Goal: Task Accomplishment & Management: Use online tool/utility

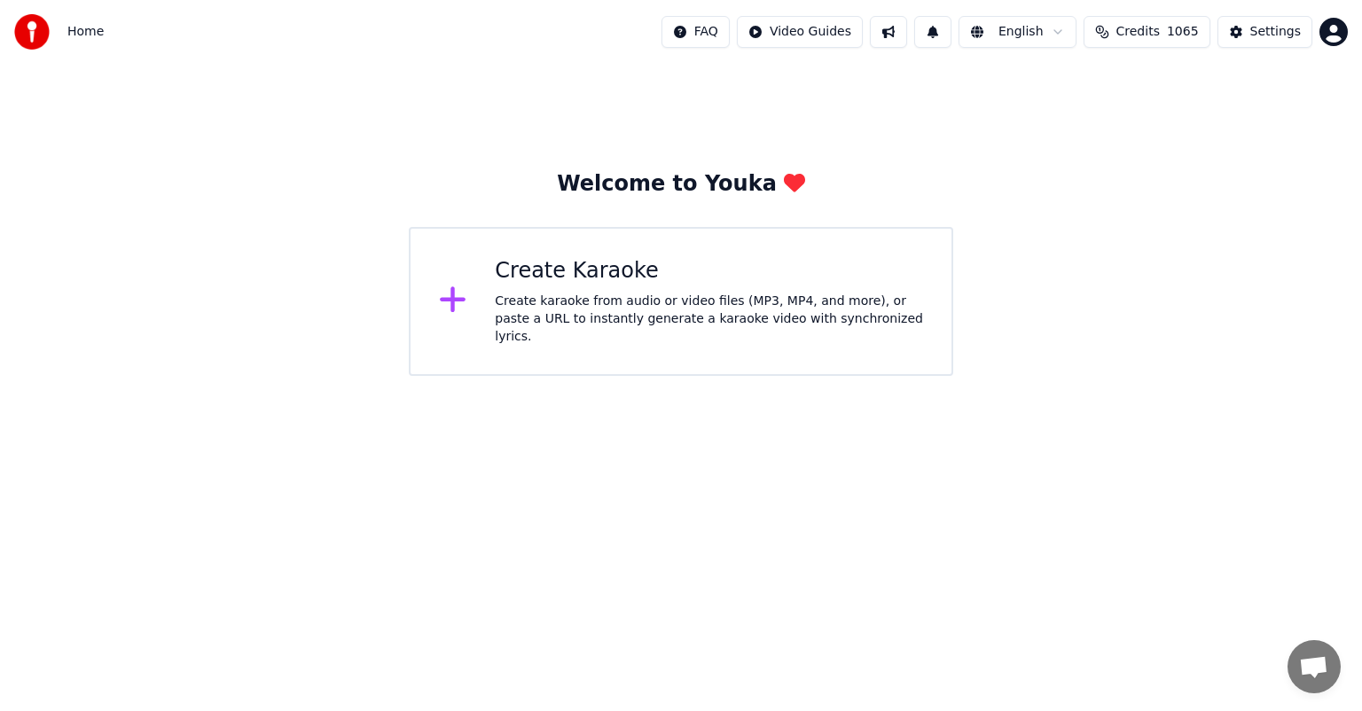
click at [604, 280] on div "Create Karaoke" at bounding box center [709, 271] width 428 height 28
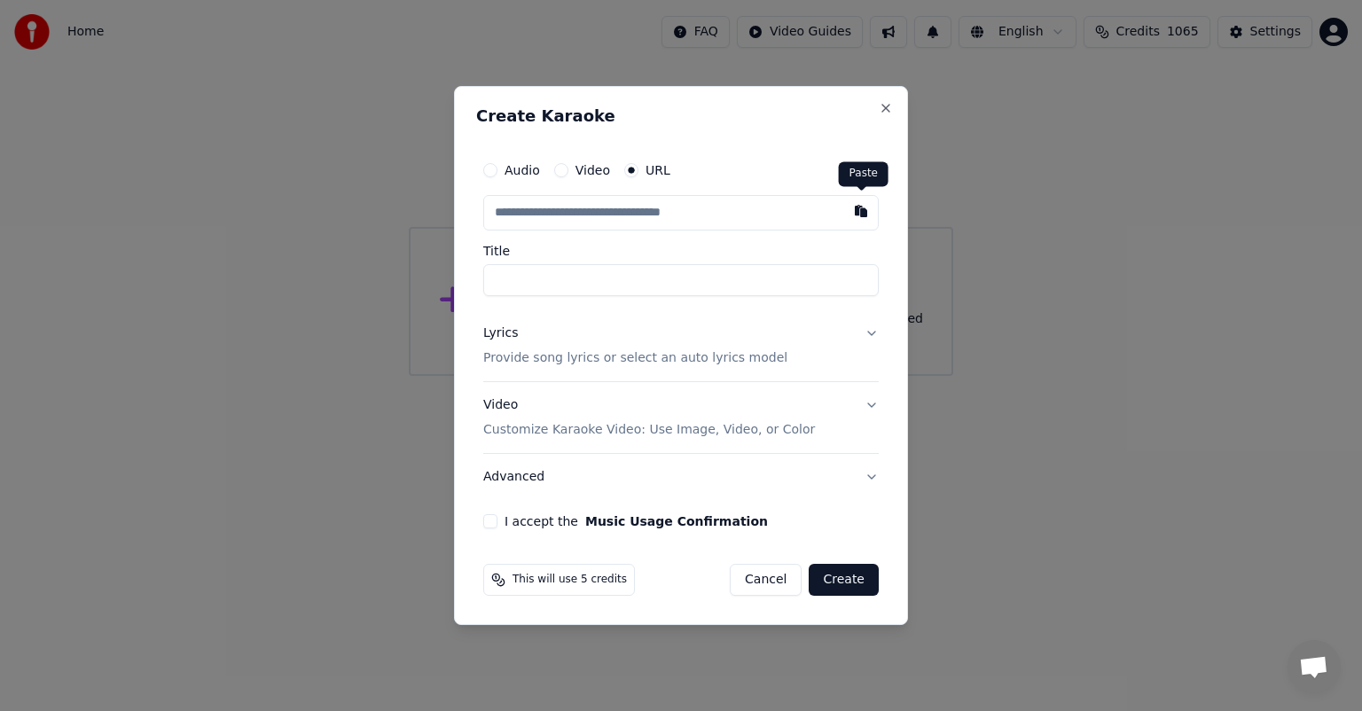
click at [858, 214] on button "button" at bounding box center [860, 211] width 35 height 32
type input "**********"
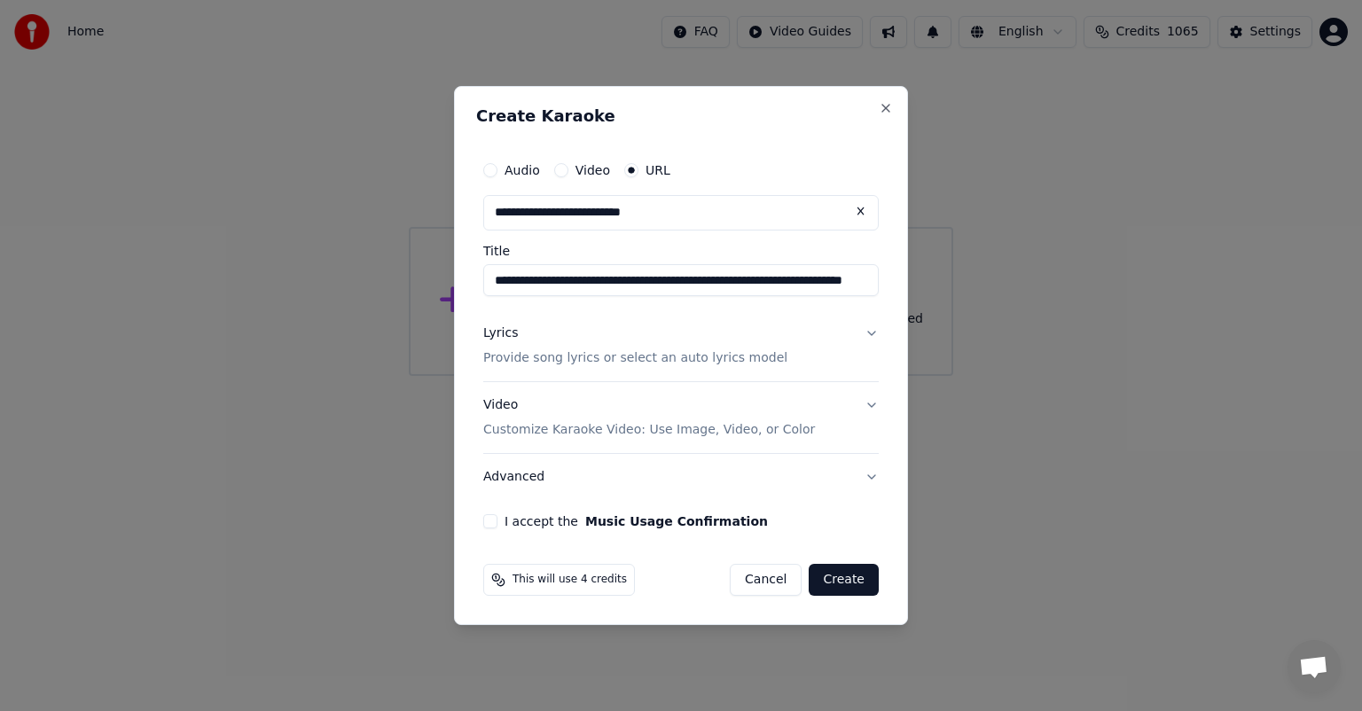
click at [872, 334] on button "Lyrics Provide song lyrics or select an auto lyrics model" at bounding box center [680, 345] width 395 height 71
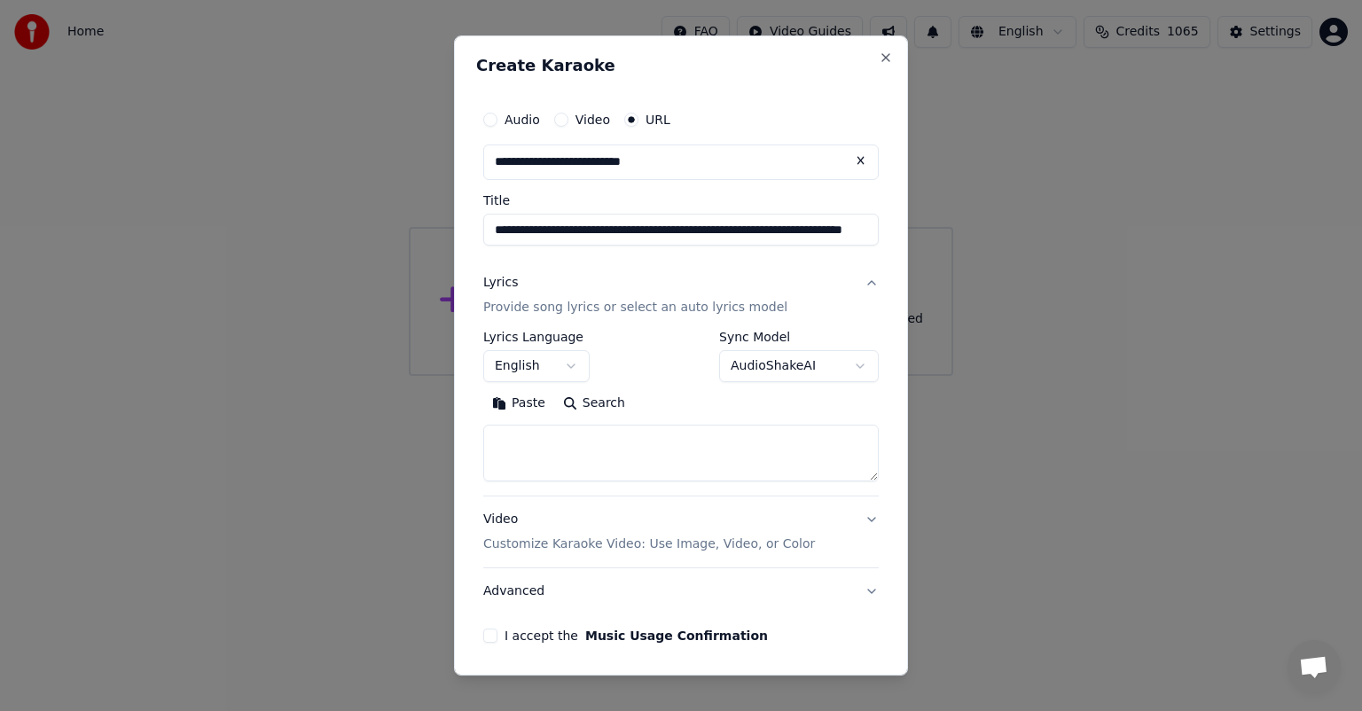
click at [601, 401] on button "Search" at bounding box center [594, 403] width 80 height 28
click at [848, 364] on body "**********" at bounding box center [681, 188] width 1362 height 376
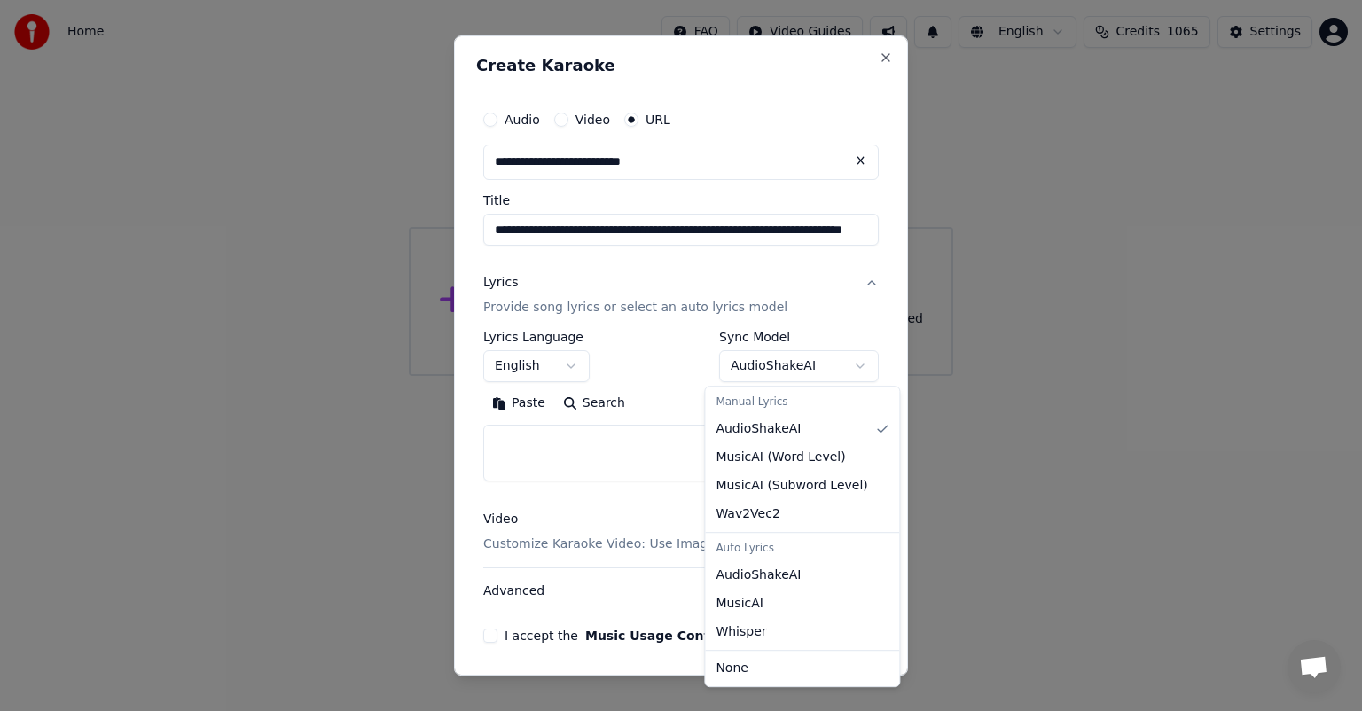
select select "**********"
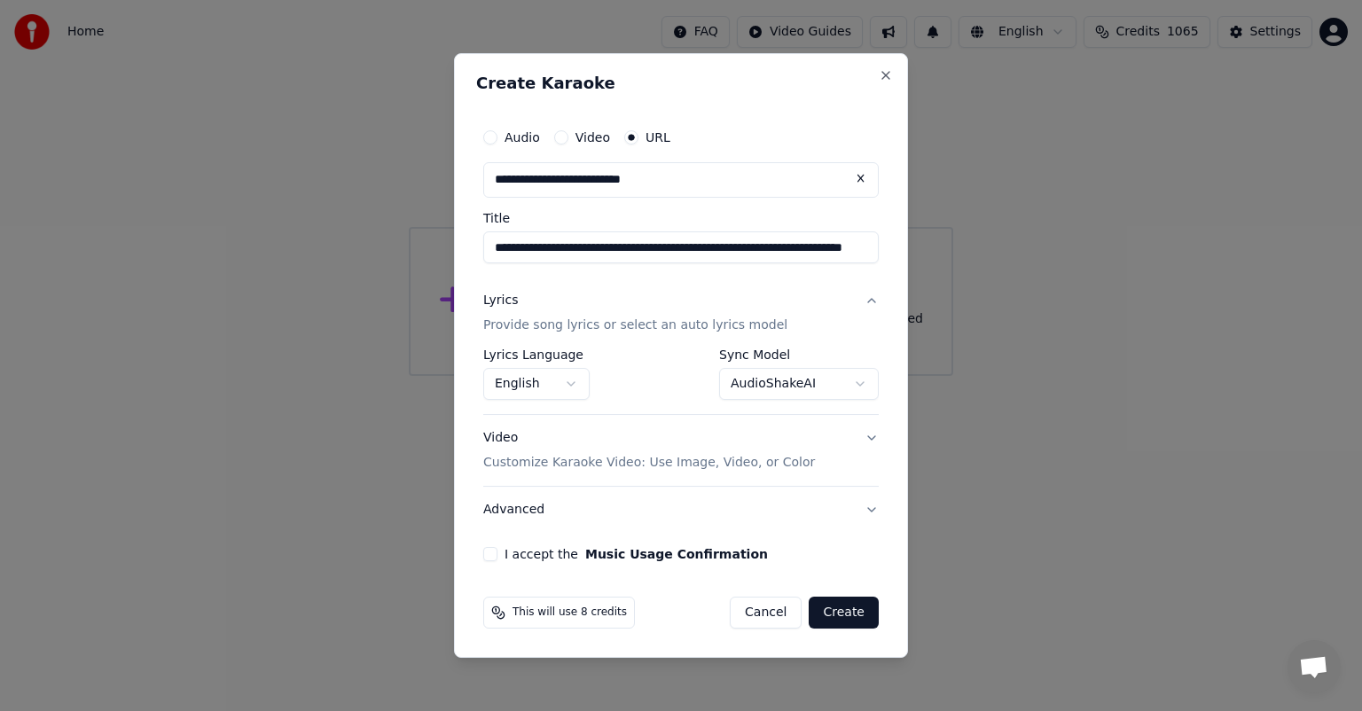
click at [489, 558] on button "I accept the Music Usage Confirmation" at bounding box center [490, 554] width 14 height 14
click at [851, 613] on button "Create" at bounding box center [844, 613] width 70 height 32
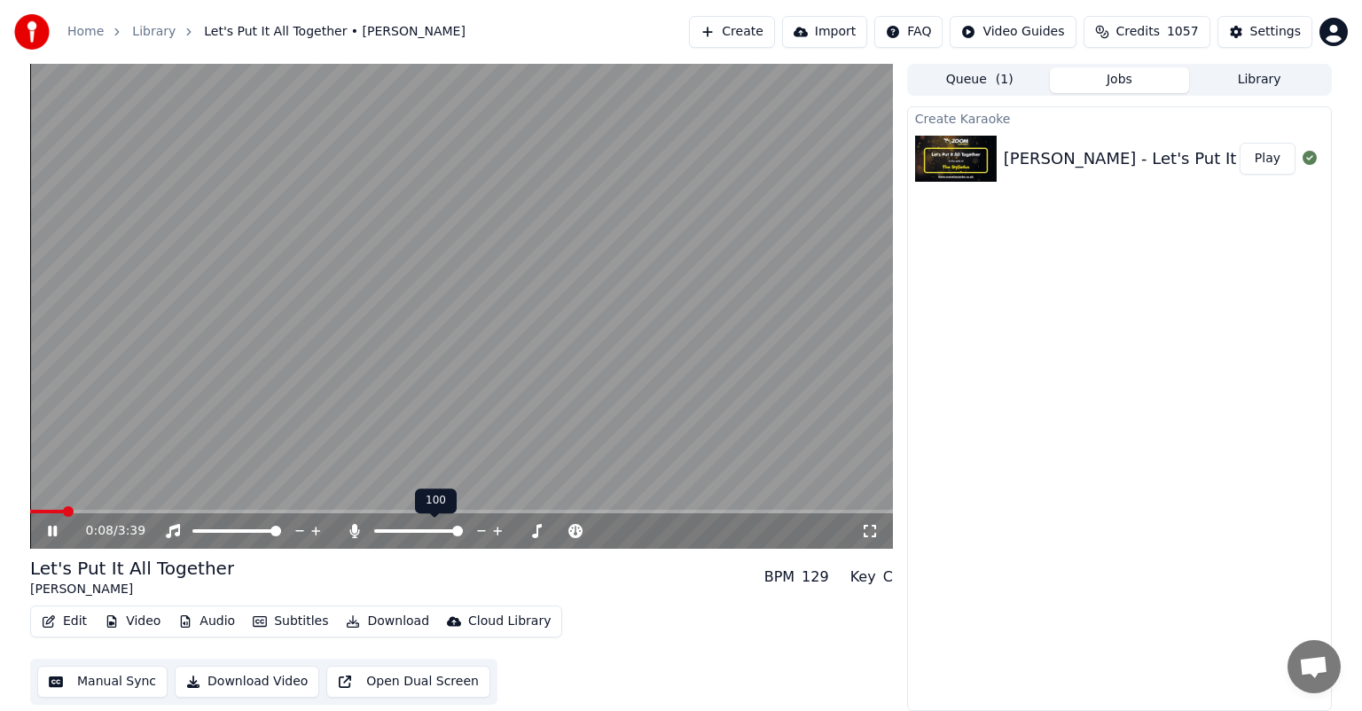
click at [463, 536] on span at bounding box center [457, 531] width 11 height 11
click at [469, 531] on span at bounding box center [470, 531] width 11 height 11
click at [223, 511] on span at bounding box center [461, 512] width 863 height 4
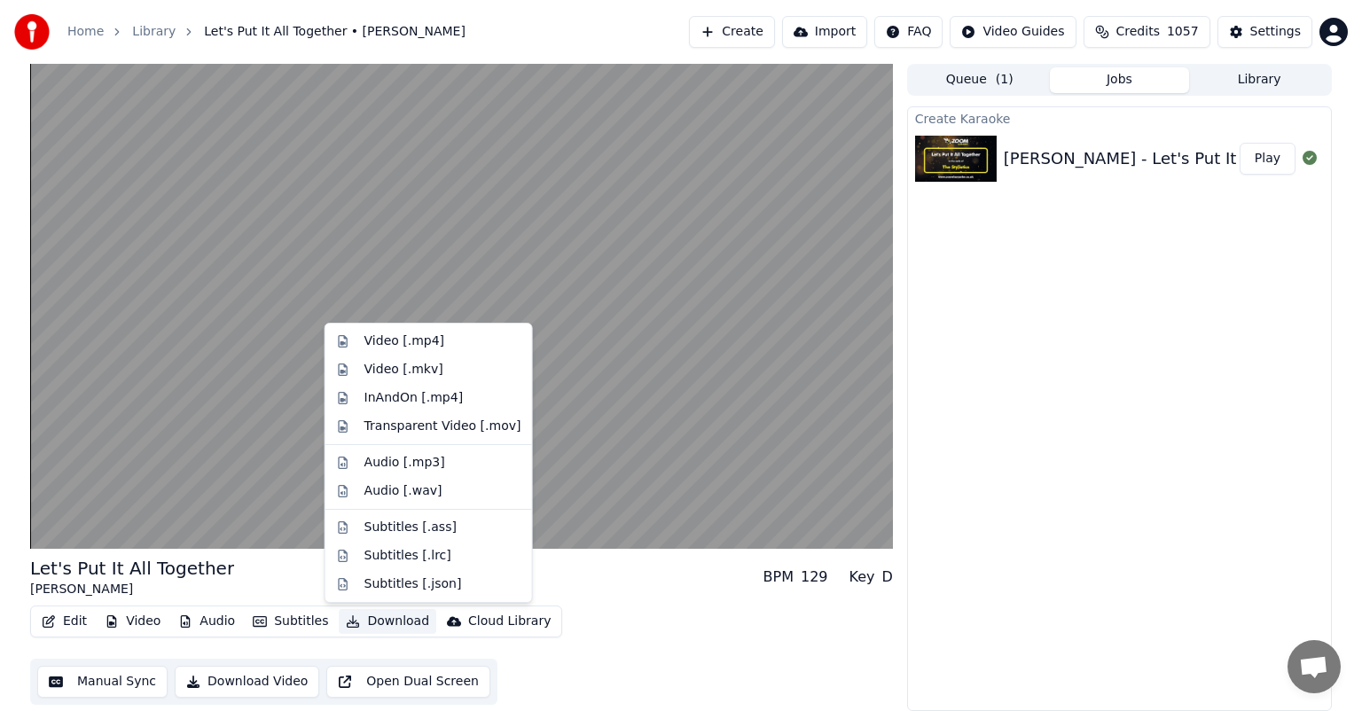
click at [379, 622] on button "Download" at bounding box center [388, 621] width 98 height 25
click at [412, 464] on div "Audio [.mp3]" at bounding box center [404, 463] width 81 height 18
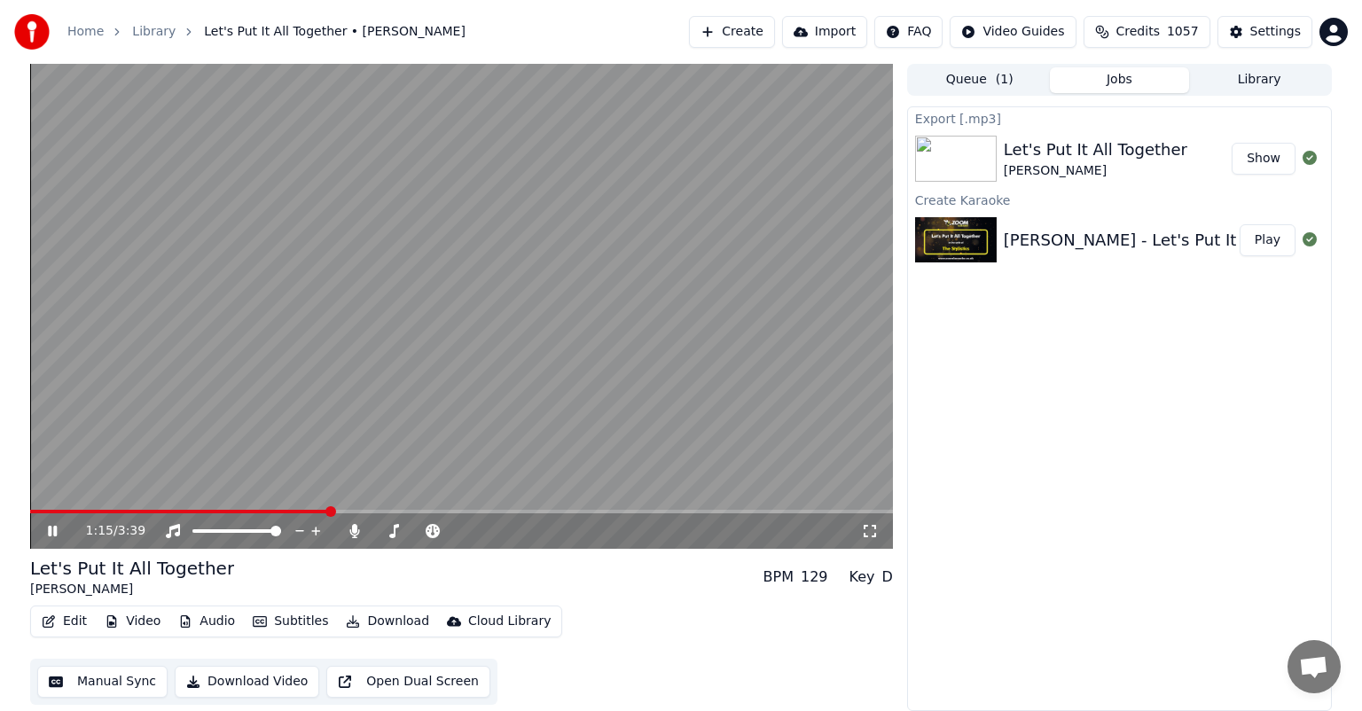
click at [50, 529] on icon at bounding box center [52, 531] width 9 height 11
click at [1269, 156] on button "Show" at bounding box center [1263, 159] width 64 height 32
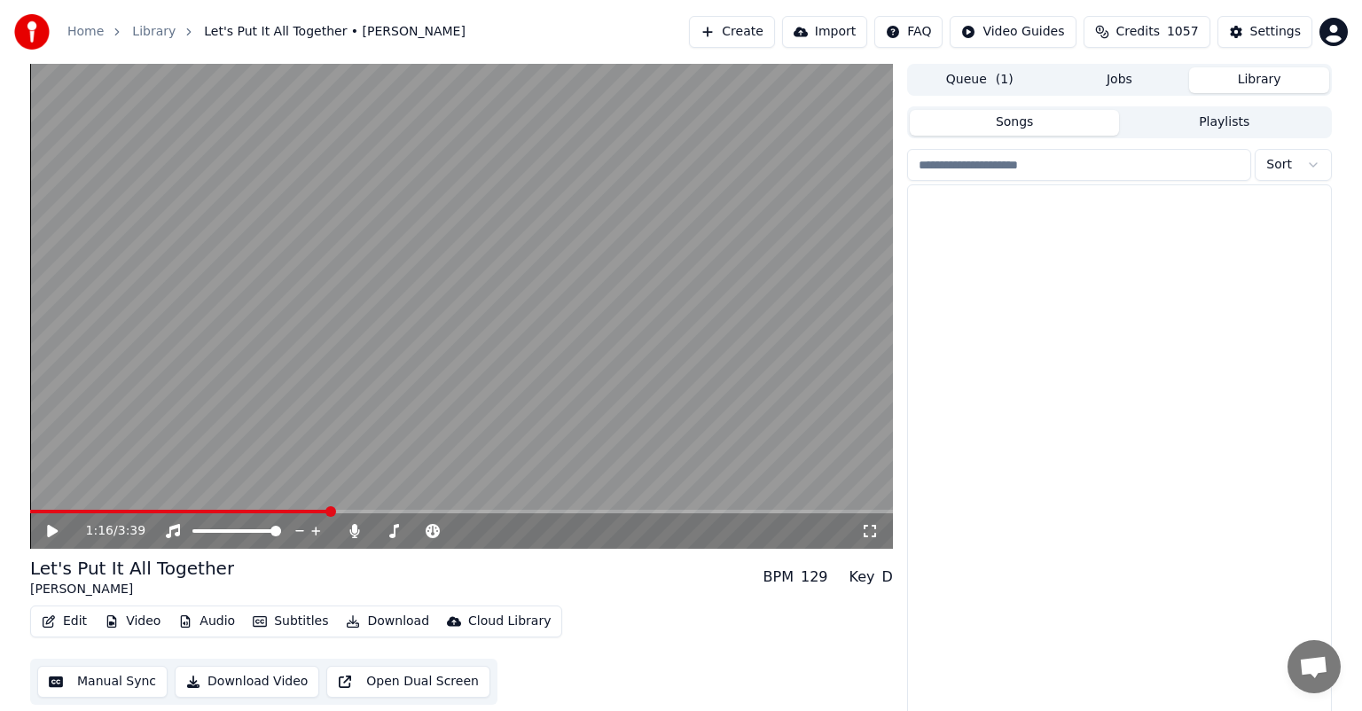
click at [1262, 79] on button "Library" at bounding box center [1259, 80] width 140 height 26
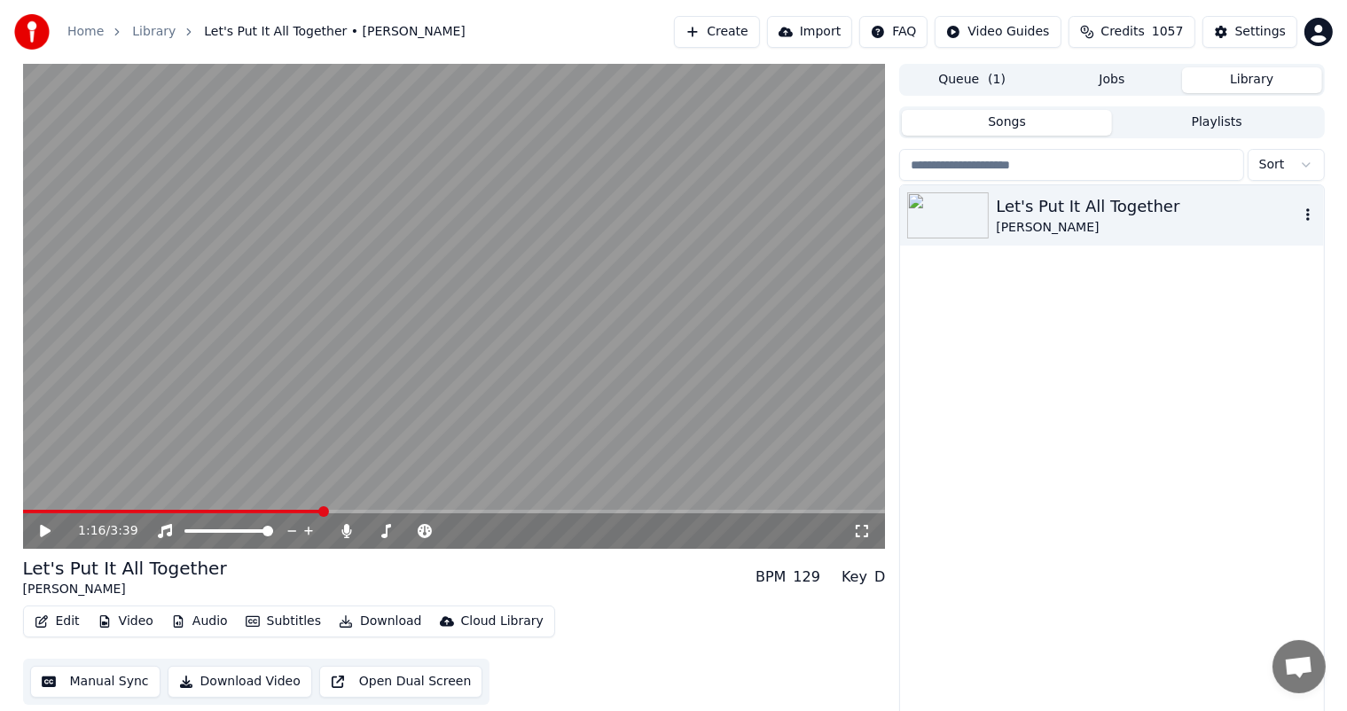
click at [1309, 213] on icon "button" at bounding box center [1308, 214] width 18 height 14
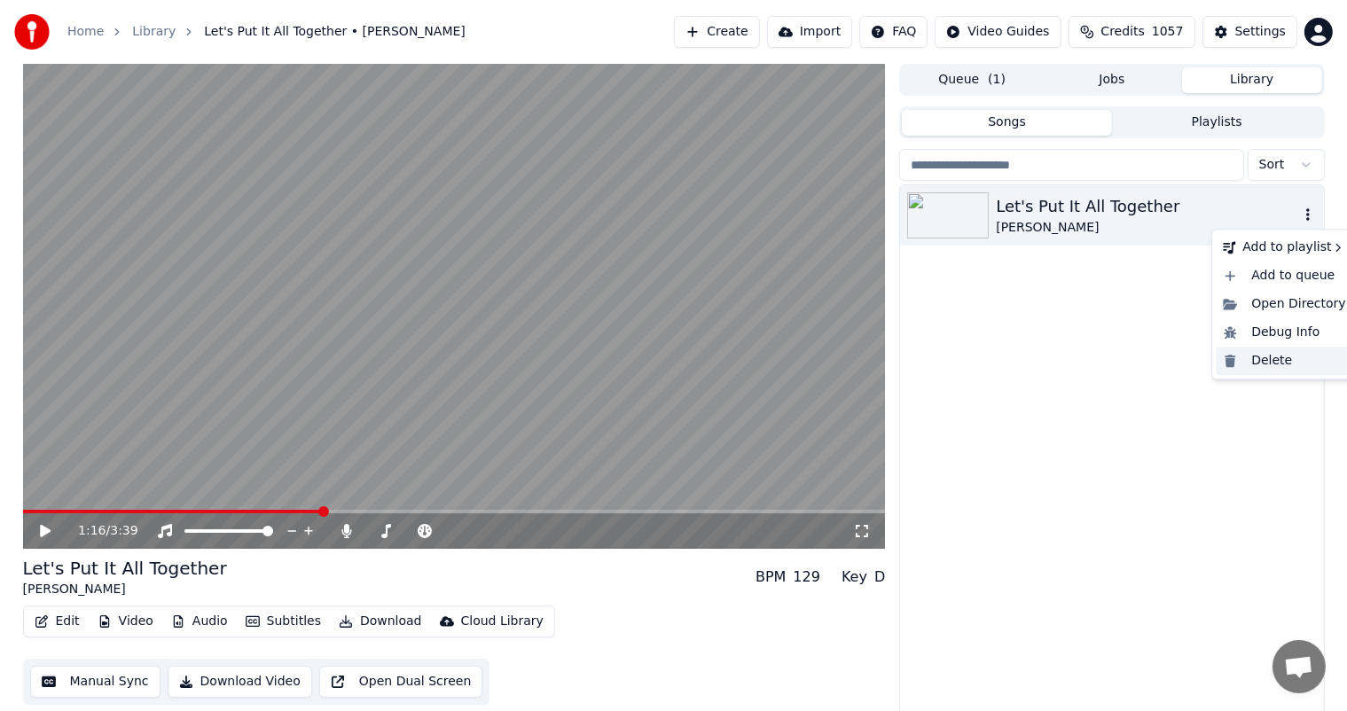
click at [1262, 357] on div "Delete" at bounding box center [1283, 361] width 137 height 28
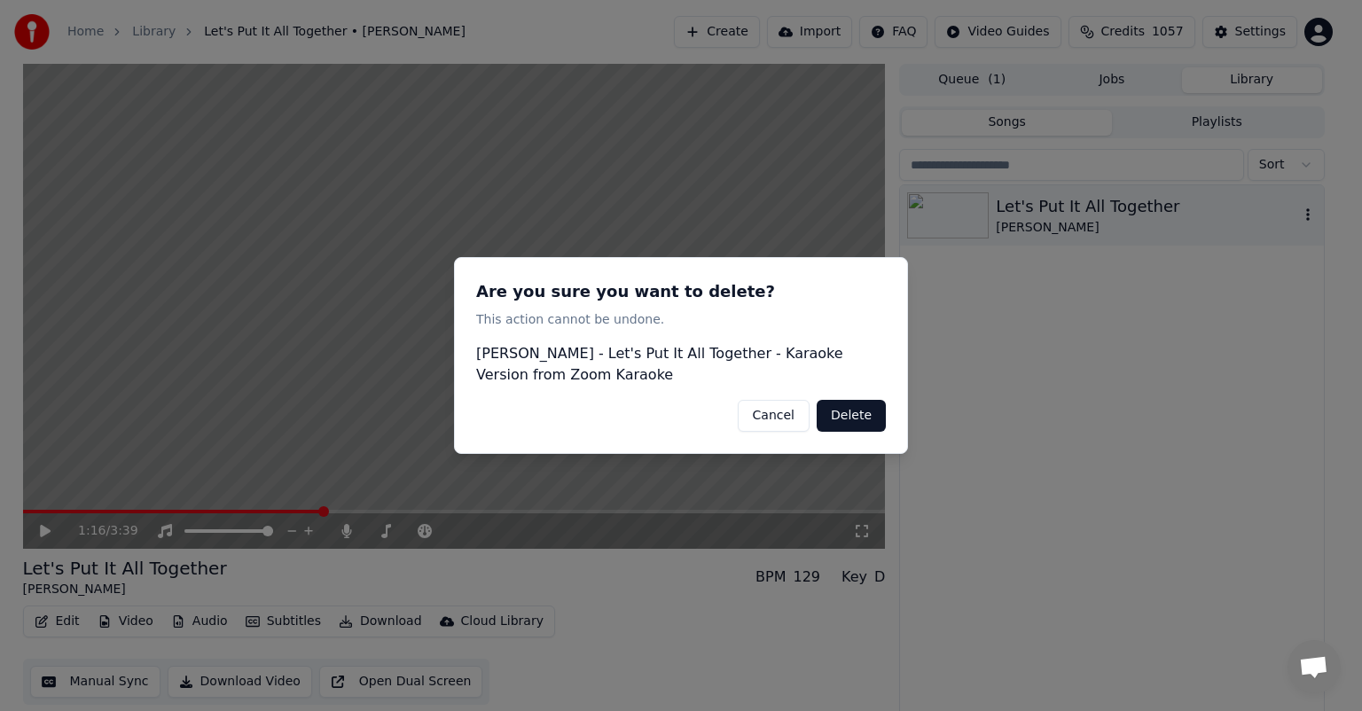
click at [833, 421] on button "Delete" at bounding box center [850, 416] width 69 height 32
